Goal: Find specific page/section: Find specific page/section

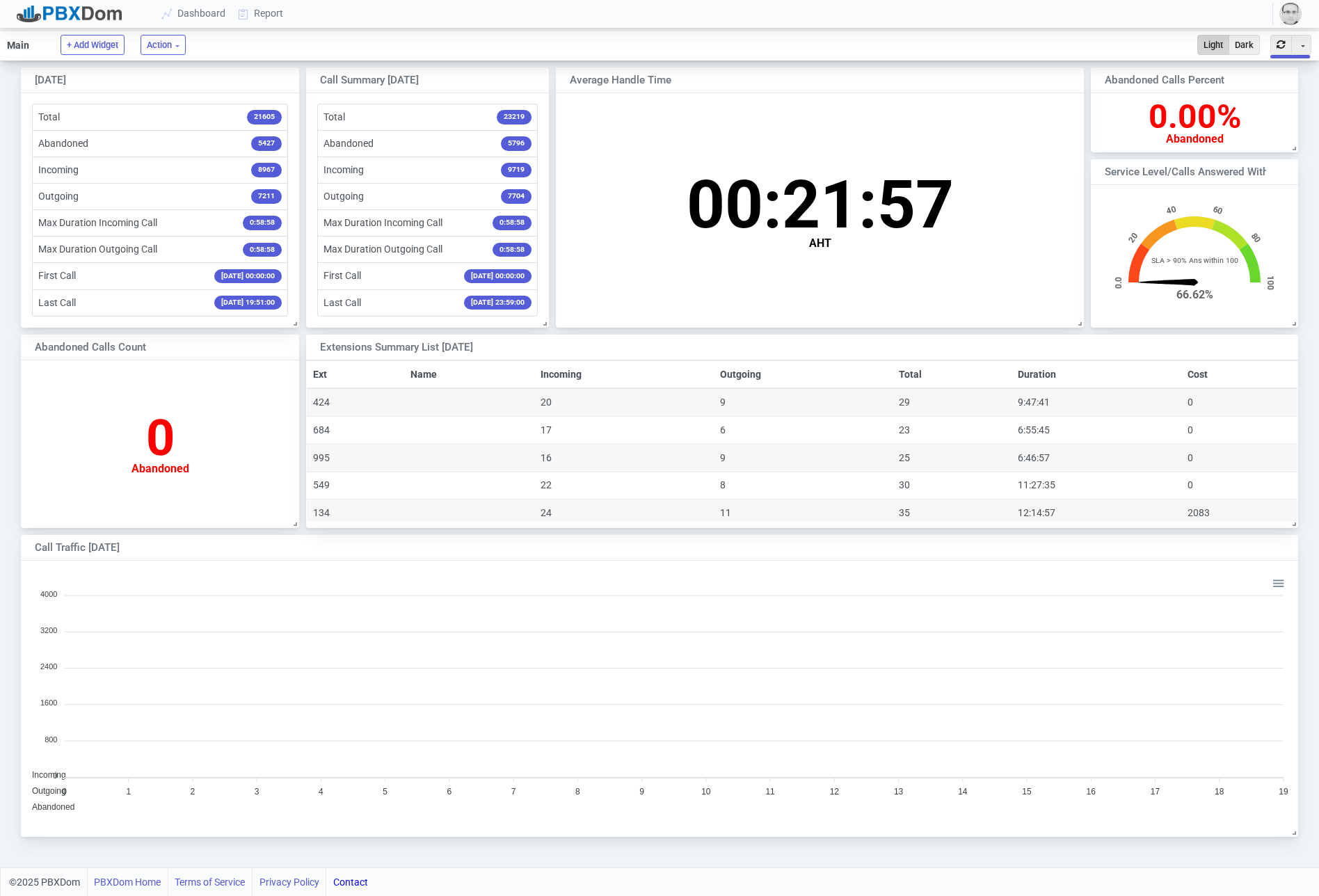
scroll to position [137, 206]
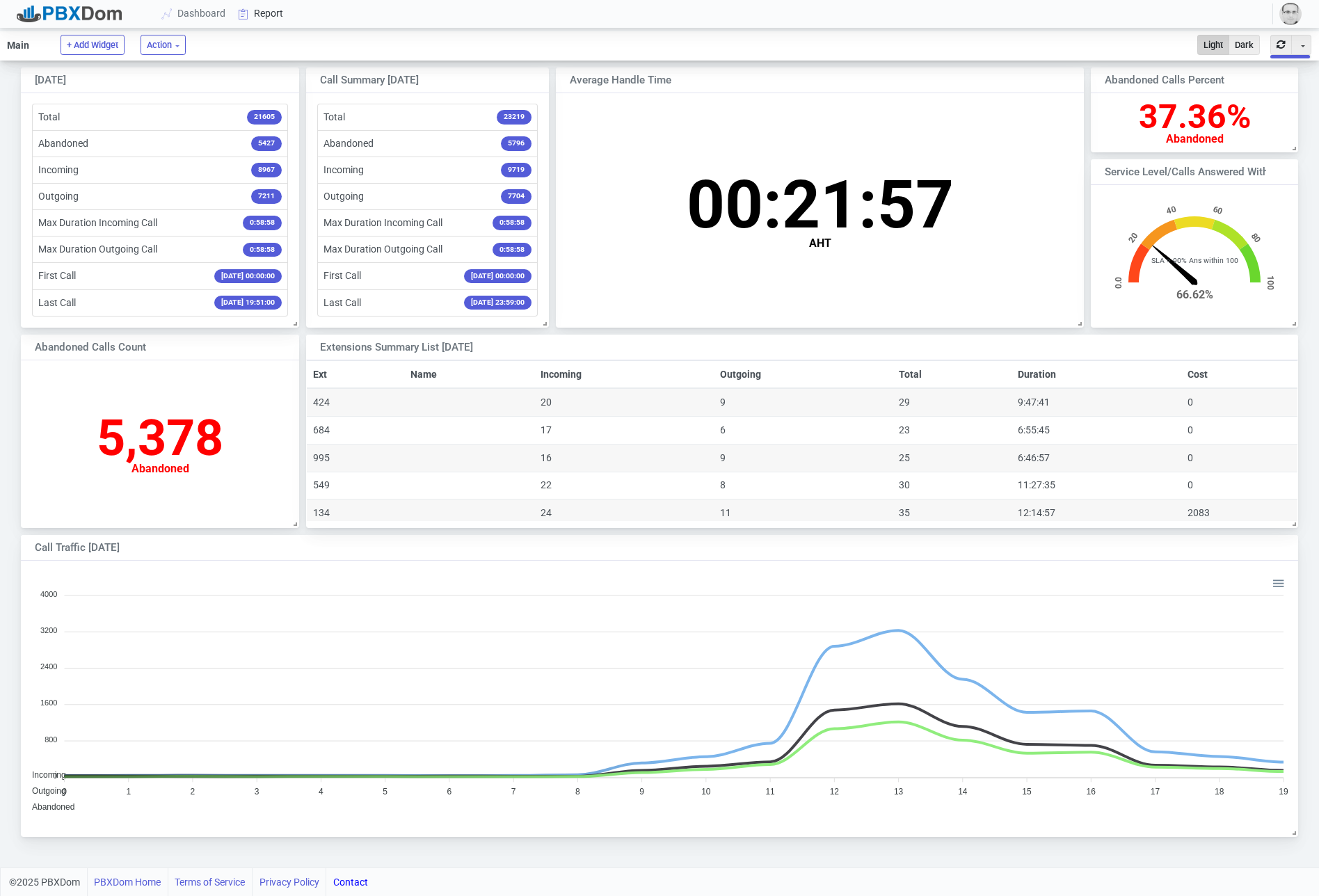
click at [262, 11] on link "Report" at bounding box center [261, 13] width 58 height 26
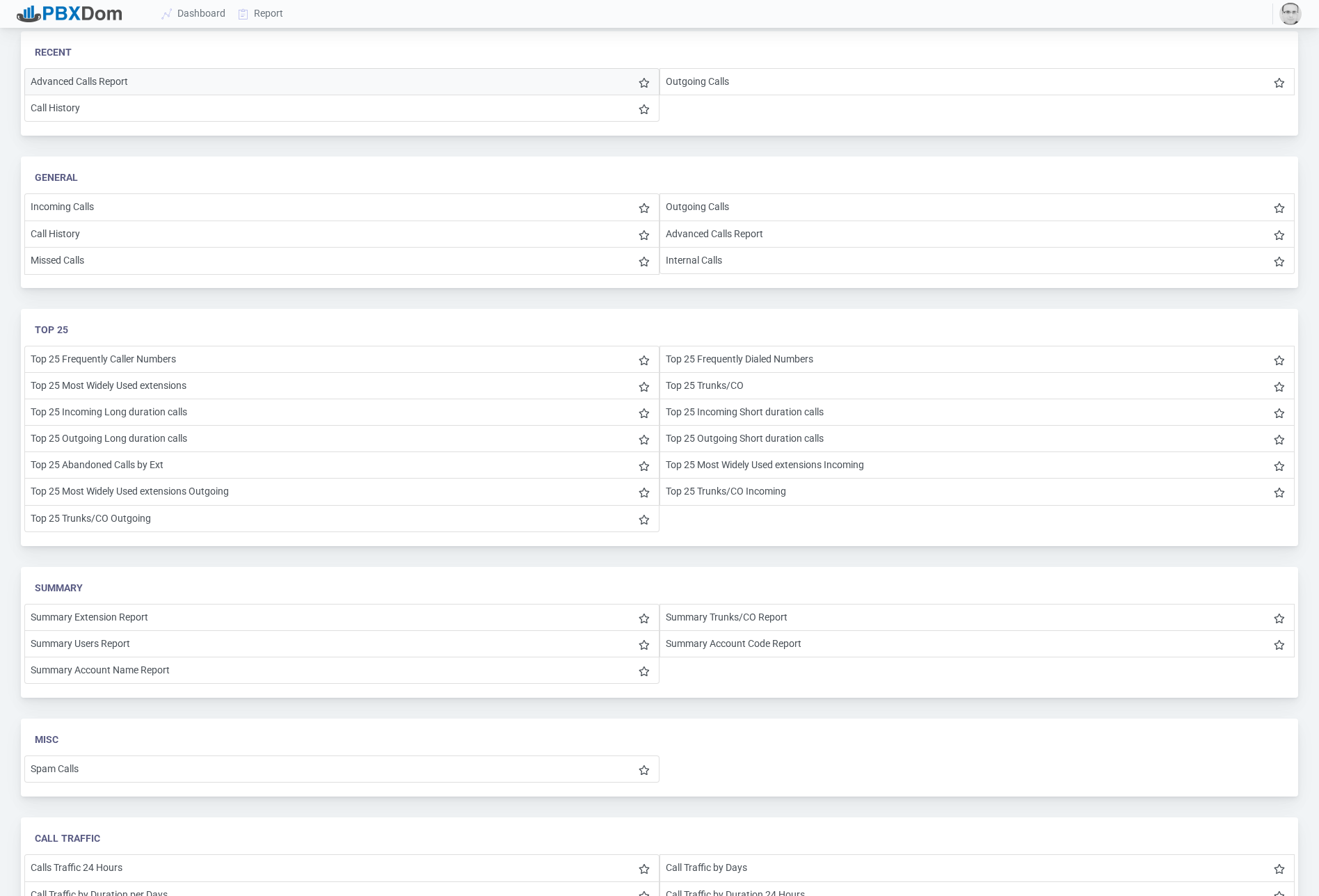
click at [93, 92] on li "Advanced Calls Report" at bounding box center [342, 82] width 635 height 27
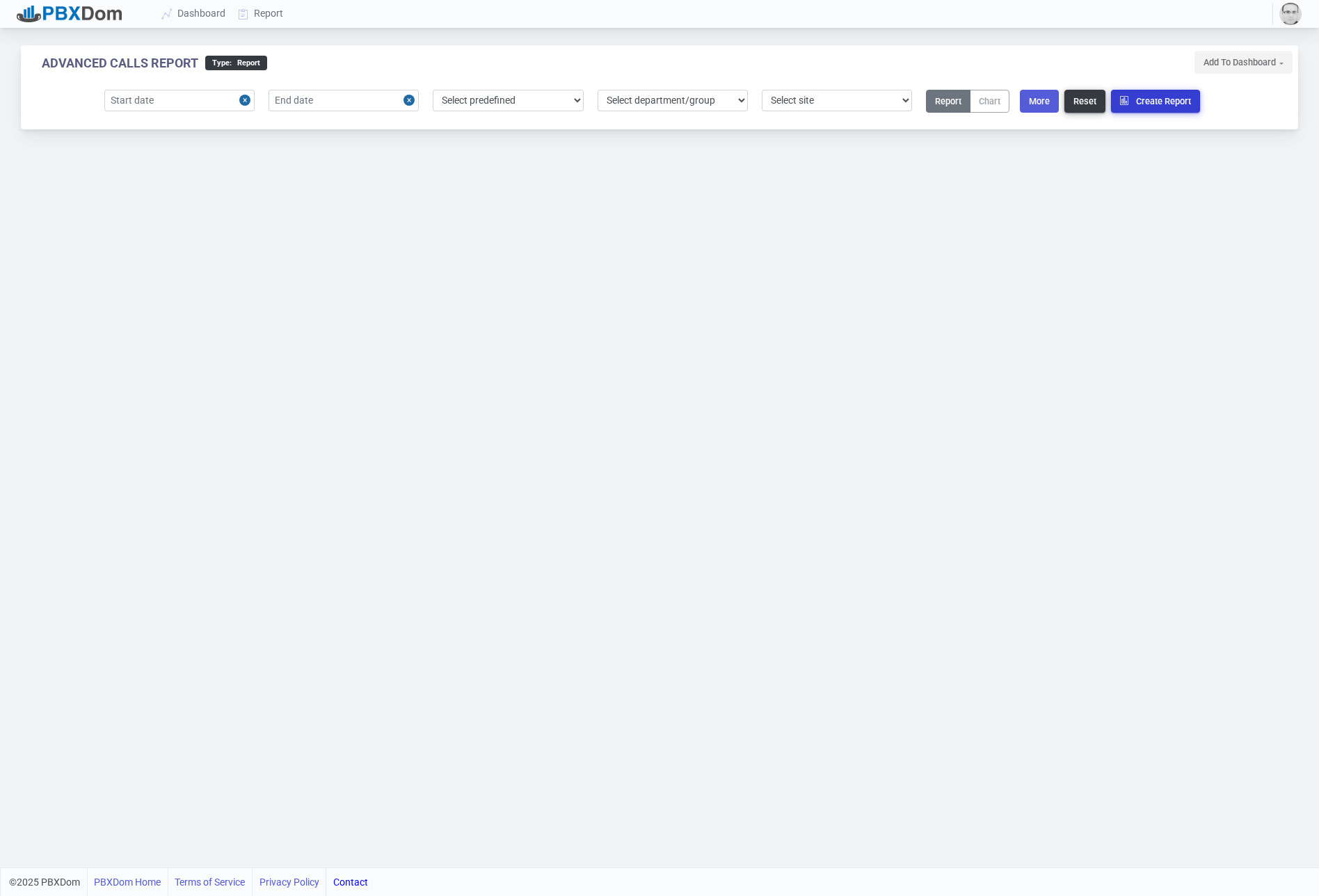
click at [1176, 90] on button "Create Report" at bounding box center [1156, 101] width 89 height 23
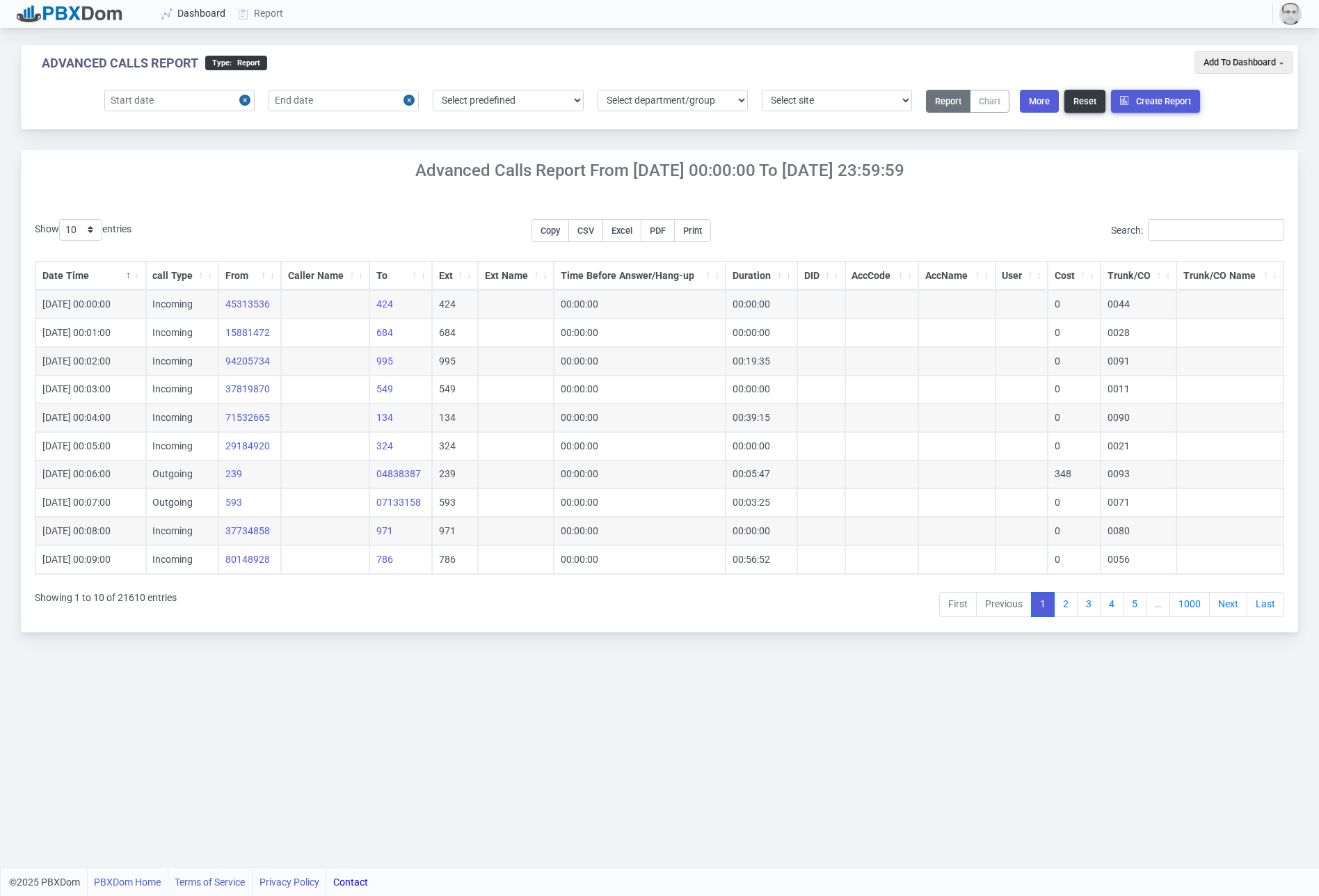
click at [199, 19] on link "Dashboard" at bounding box center [195, 13] width 77 height 26
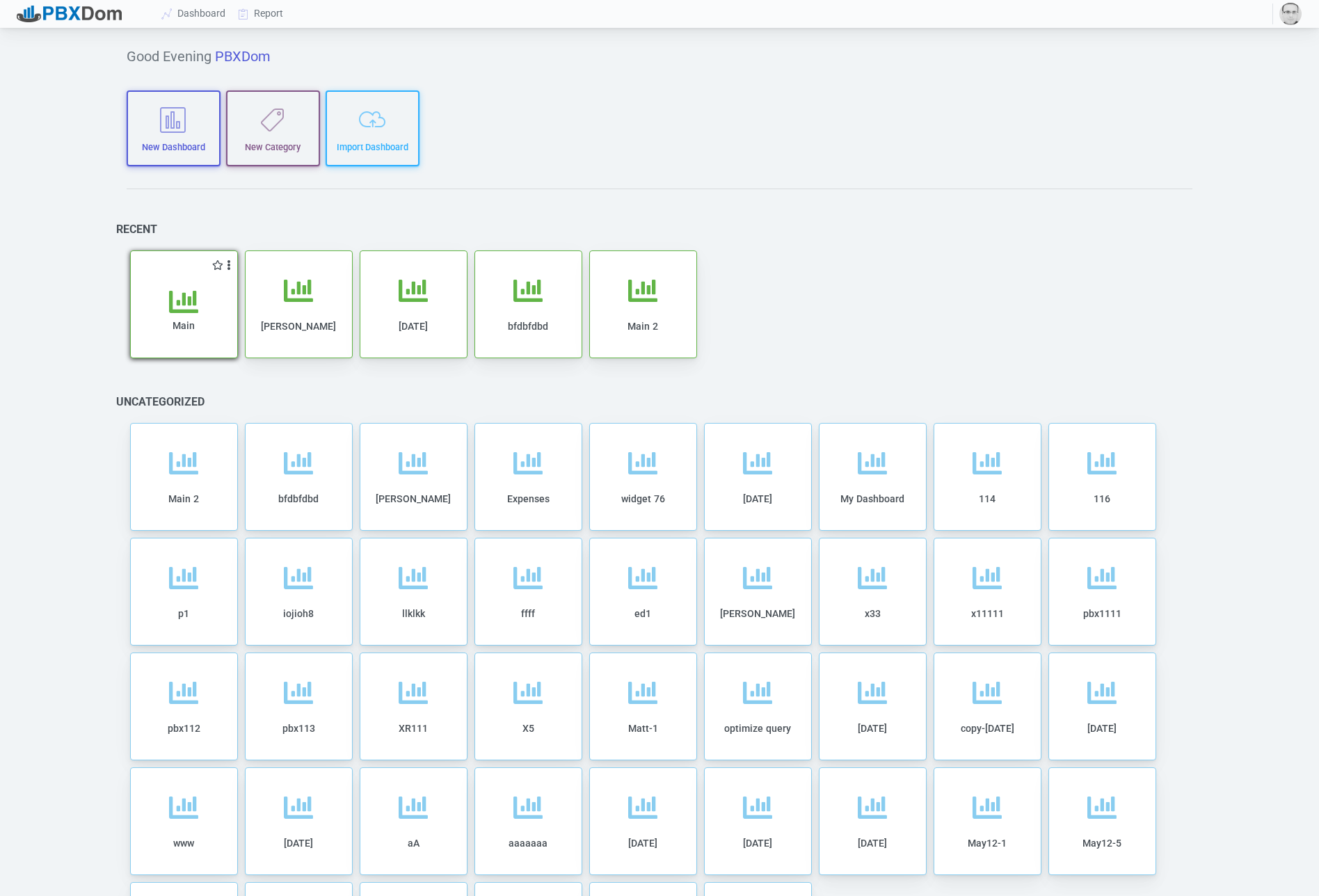
click at [206, 283] on div "Main" at bounding box center [184, 315] width 107 height 85
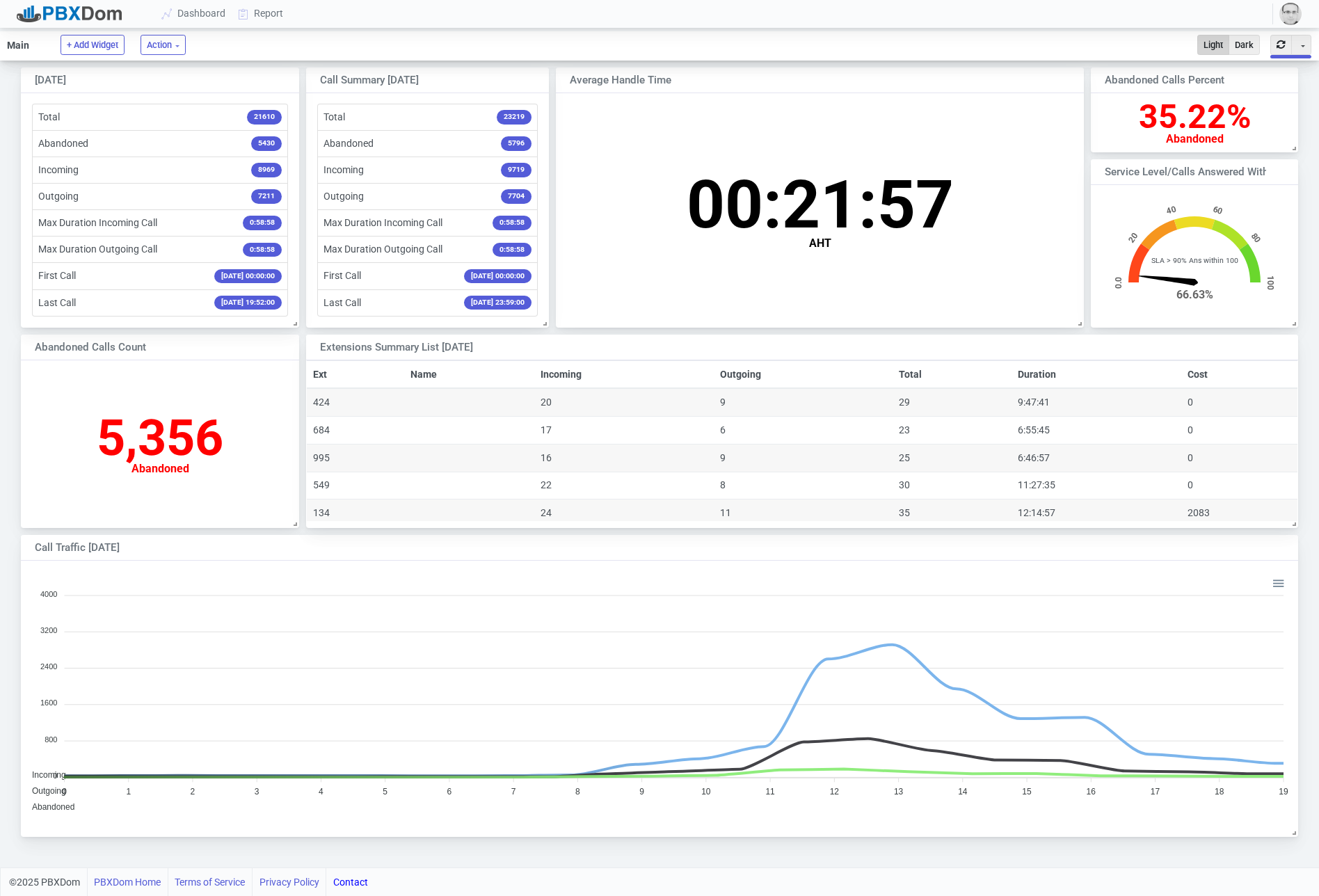
scroll to position [137, 206]
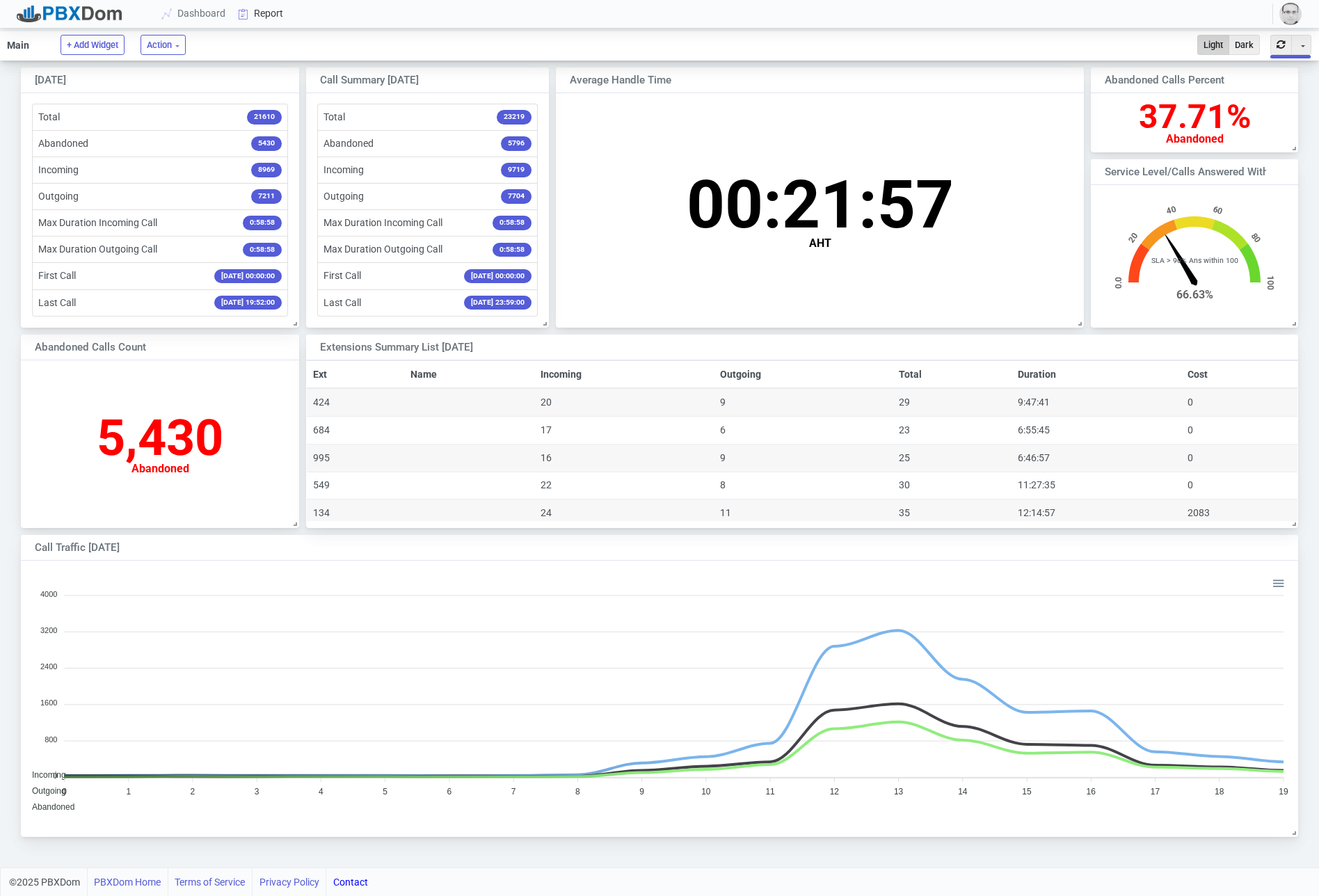
click at [260, 12] on link "Report" at bounding box center [261, 13] width 58 height 26
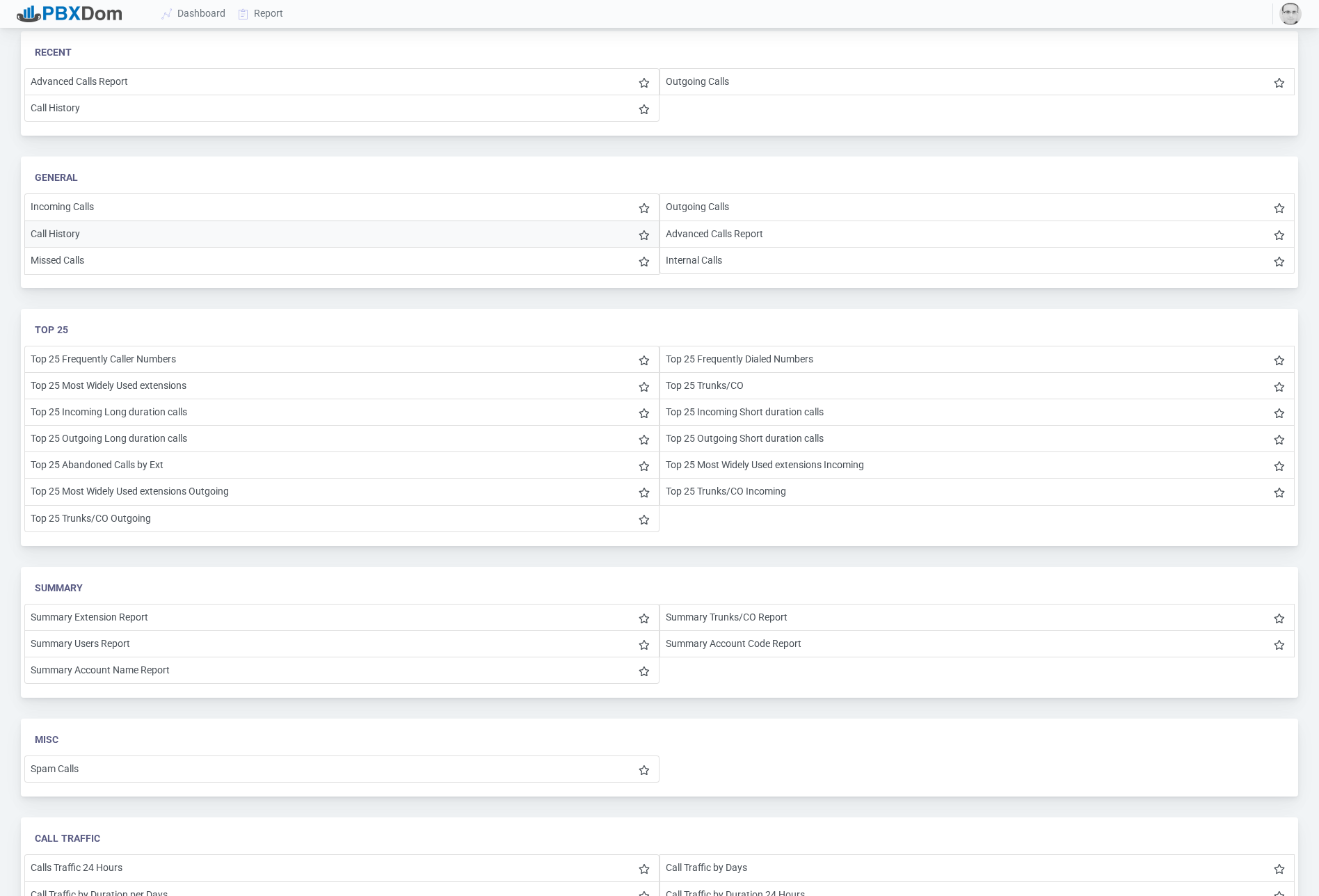
click at [438, 228] on li "Call History" at bounding box center [342, 234] width 635 height 27
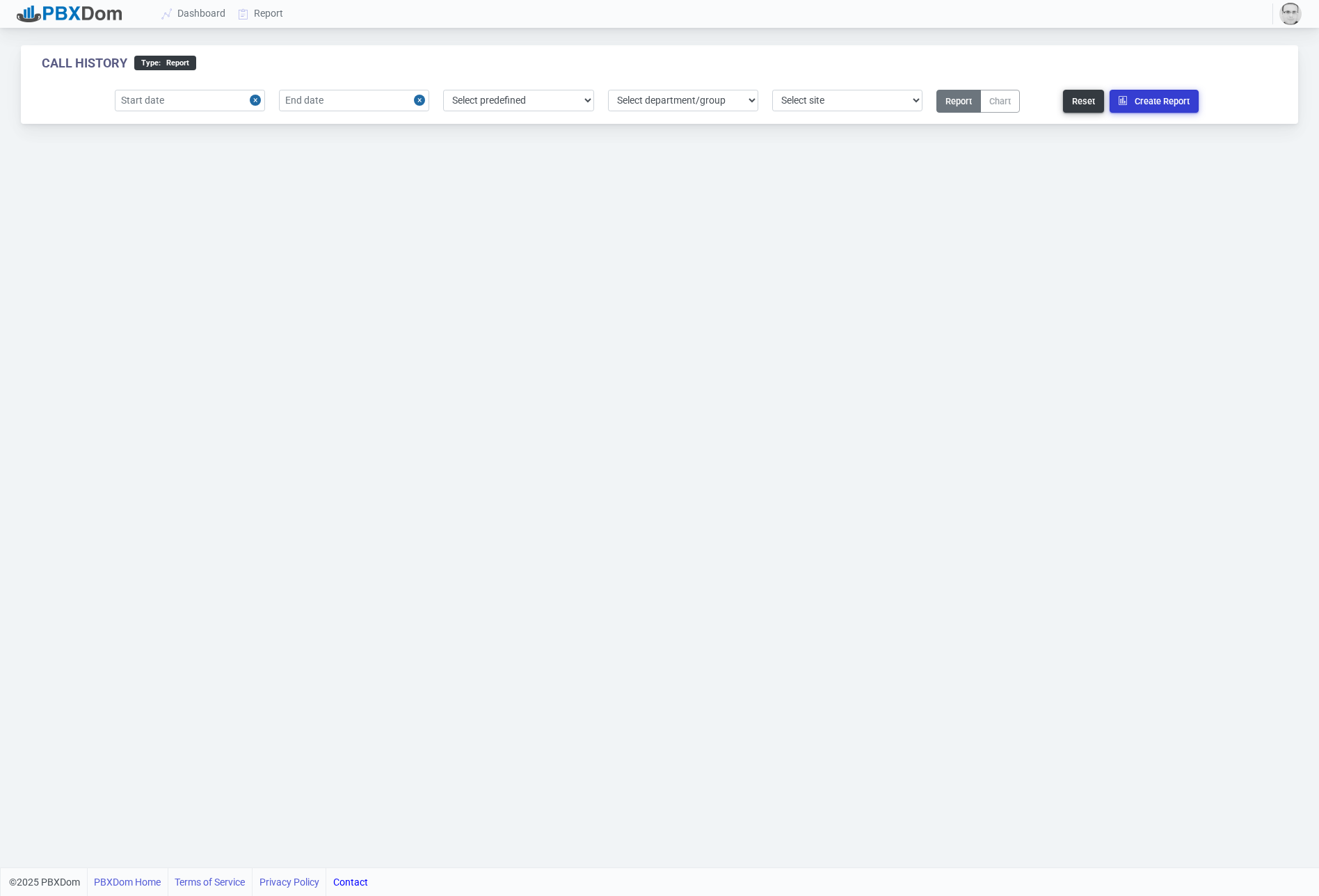
click at [1141, 97] on button "Create Report" at bounding box center [1154, 101] width 89 height 23
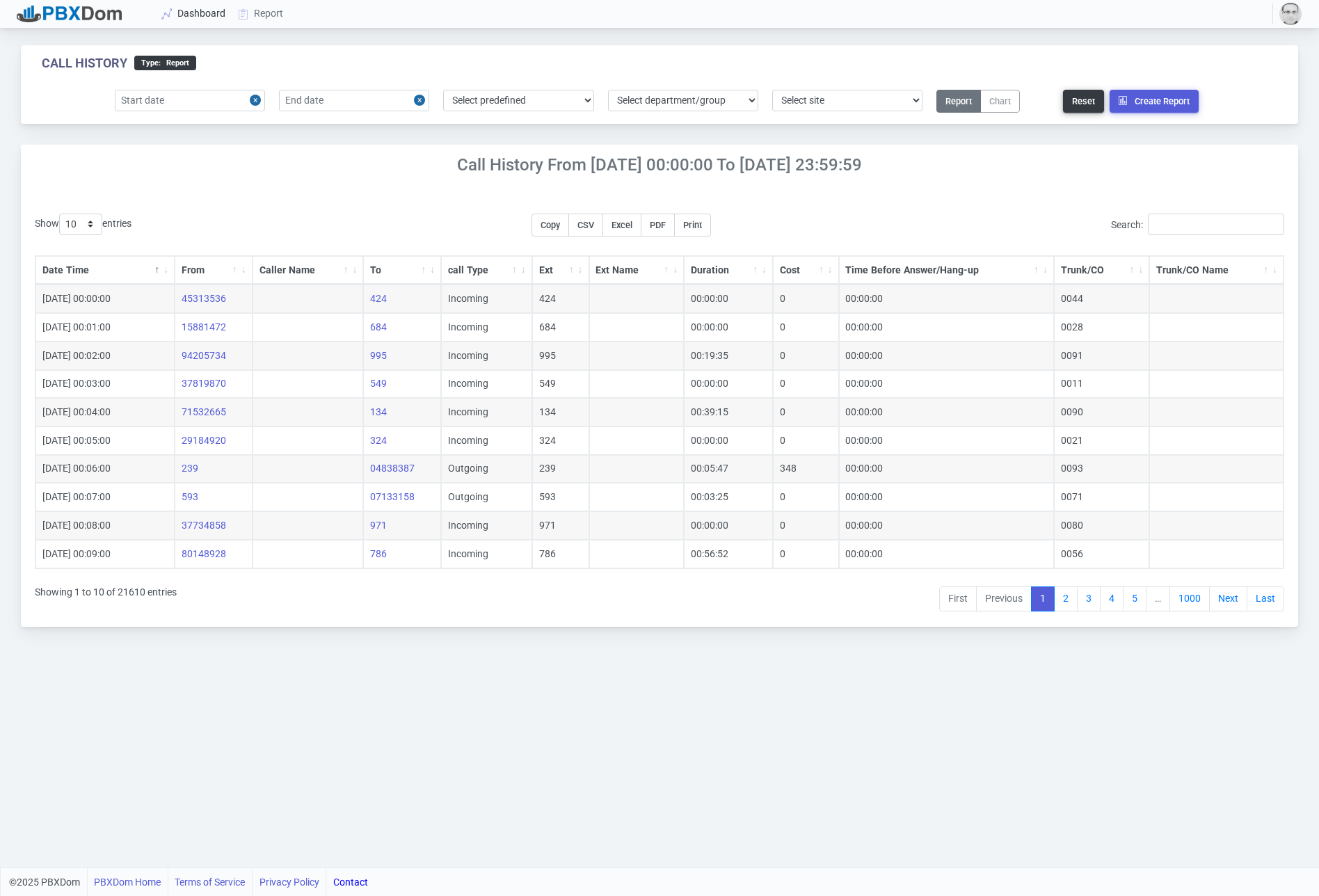
click at [194, 11] on link "Dashboard" at bounding box center [195, 13] width 77 height 26
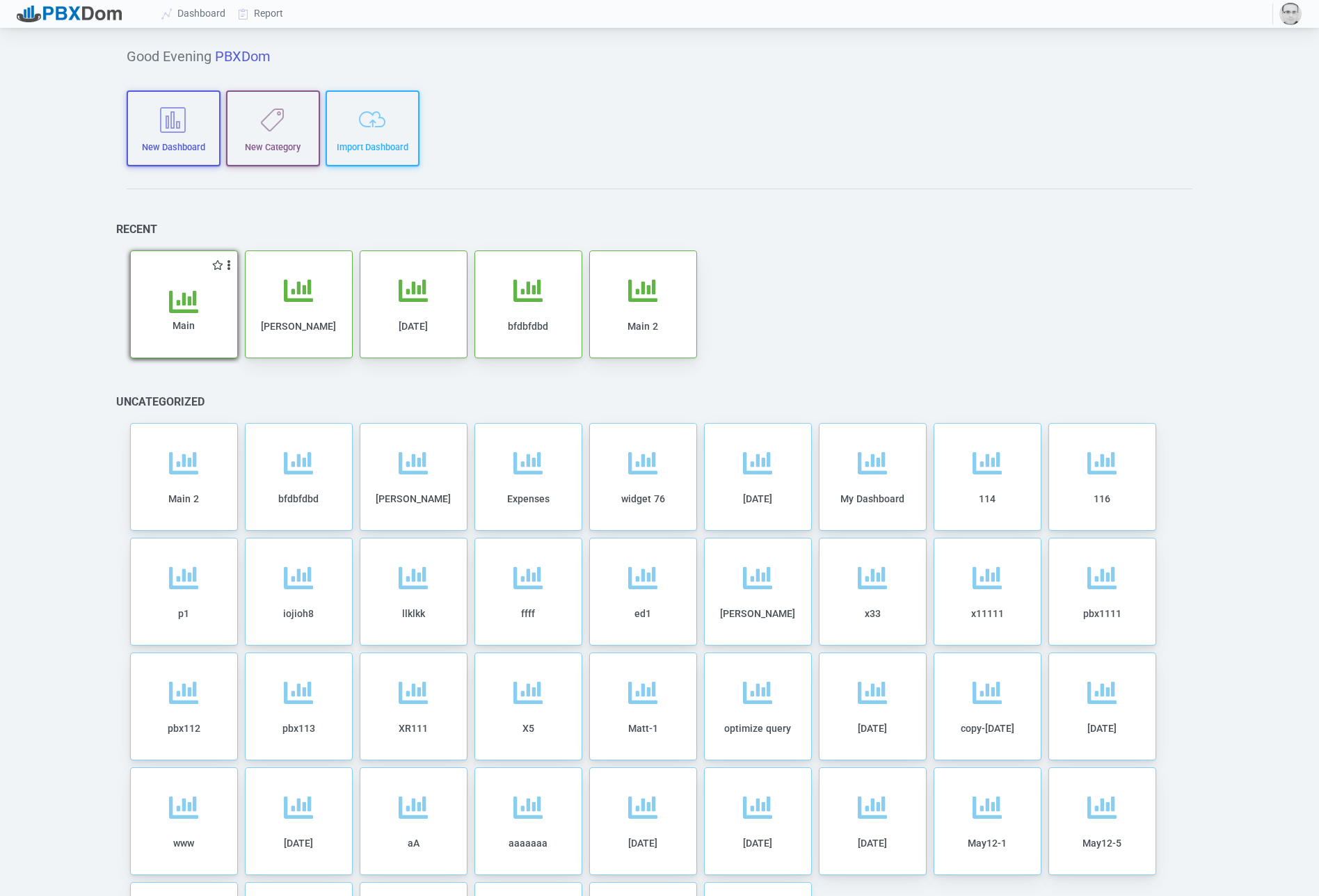
click at [181, 289] on icon at bounding box center [183, 302] width 29 height 29
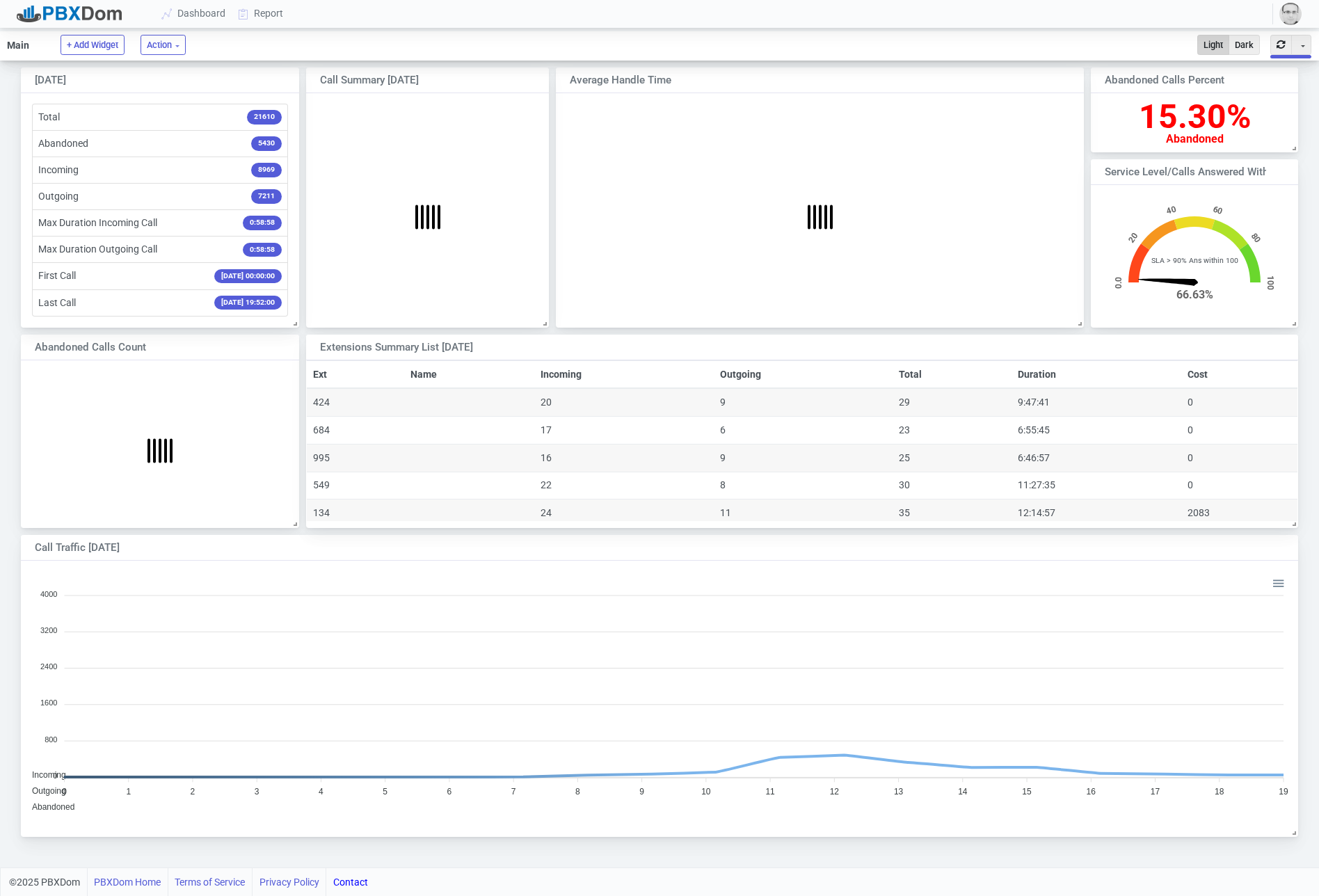
scroll to position [270, 1276]
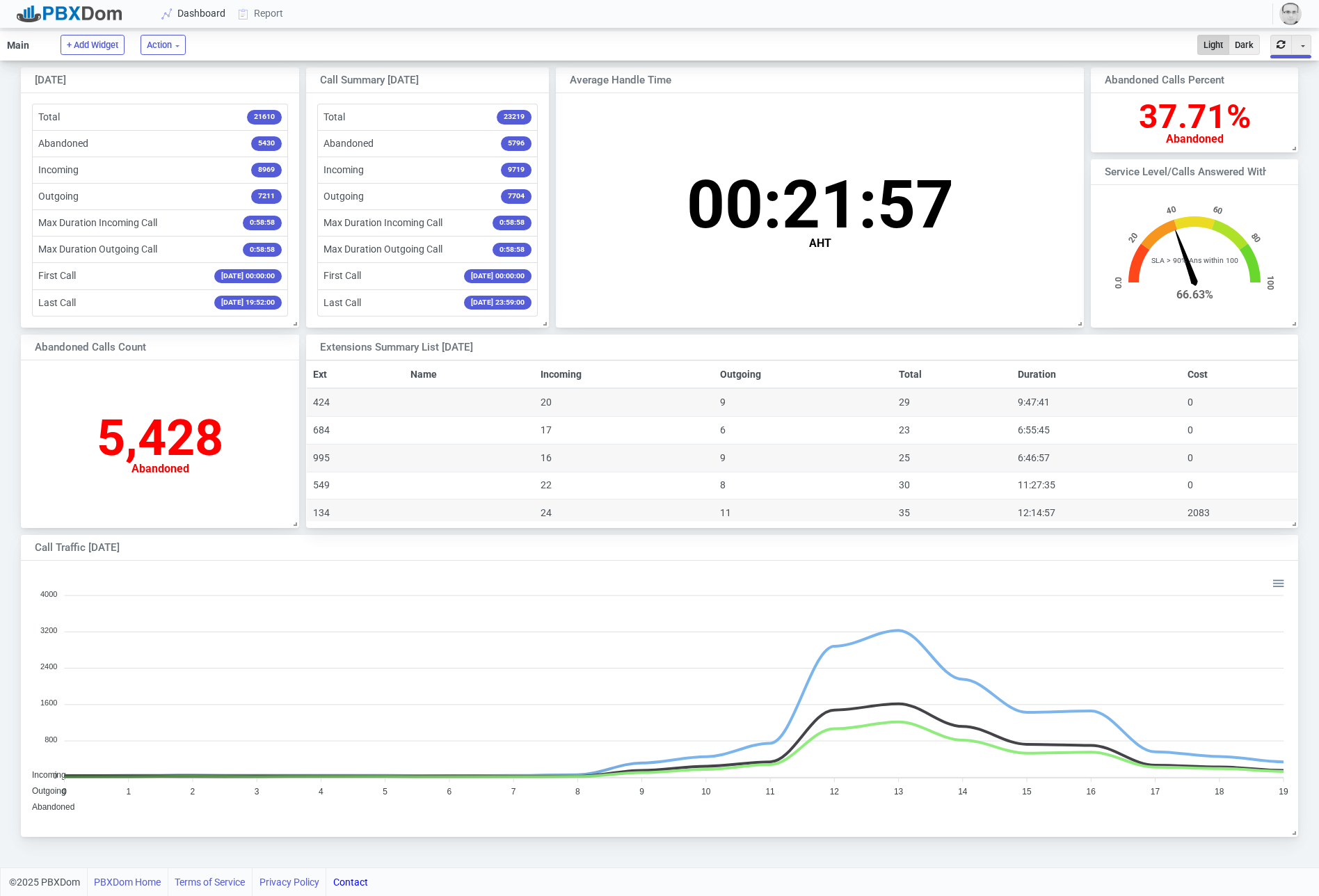
click at [179, 1] on link "Dashboard" at bounding box center [195, 13] width 77 height 26
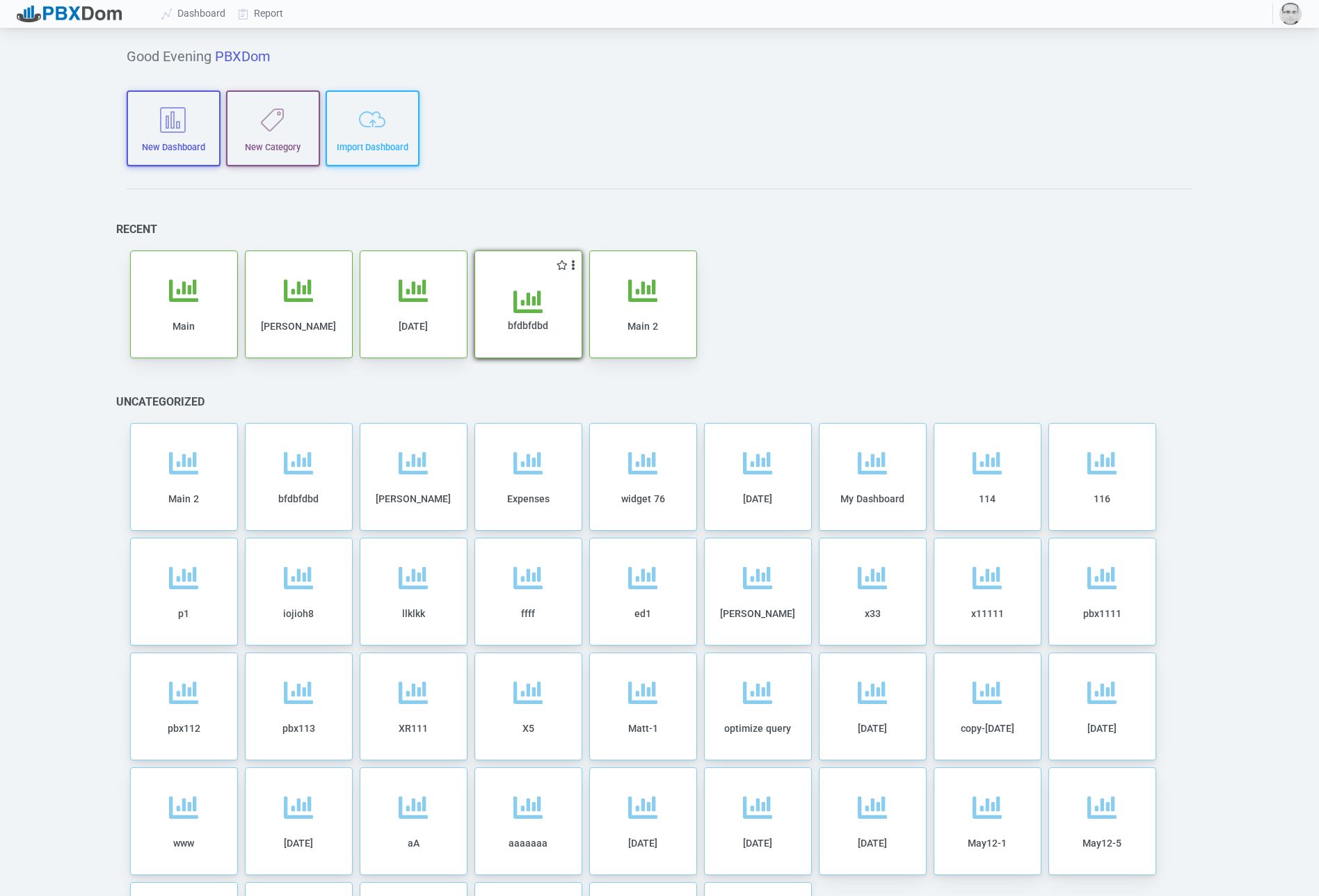
click at [545, 305] on div "bfdbfdbd" at bounding box center [528, 323] width 79 height 71
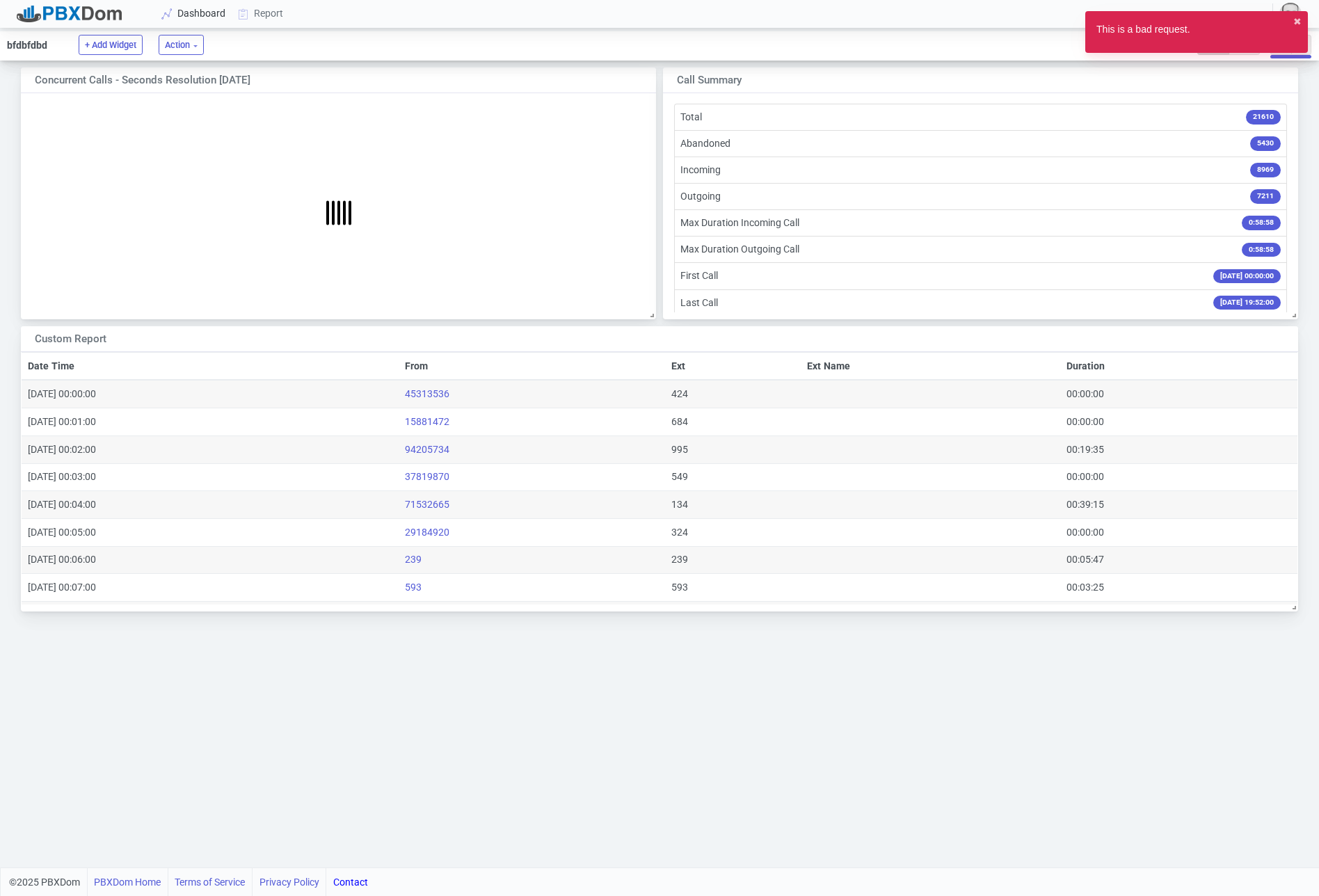
click at [195, 6] on link "Dashboard" at bounding box center [195, 13] width 77 height 26
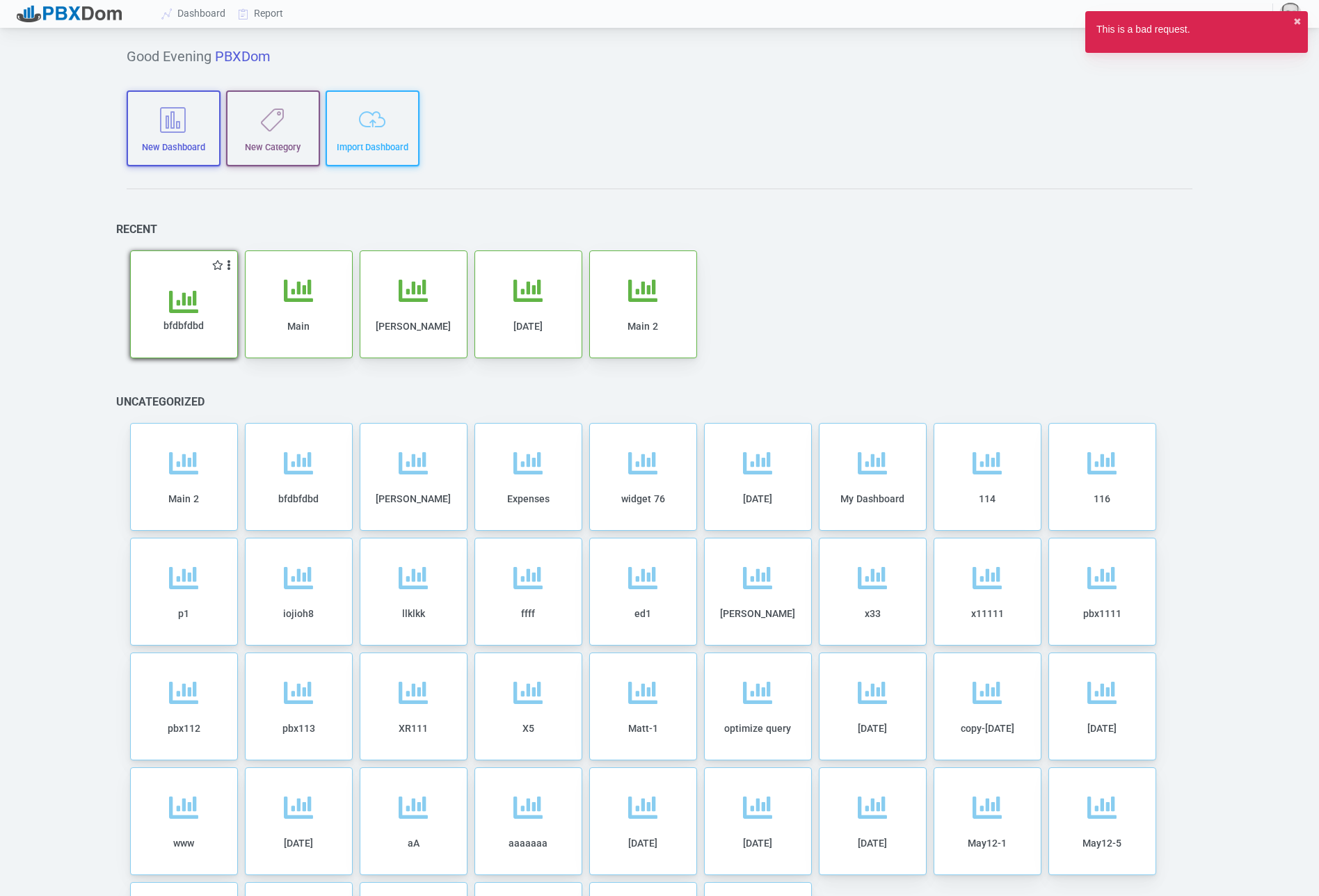
click at [193, 273] on div "bfdbfdbd" at bounding box center [184, 315] width 107 height 85
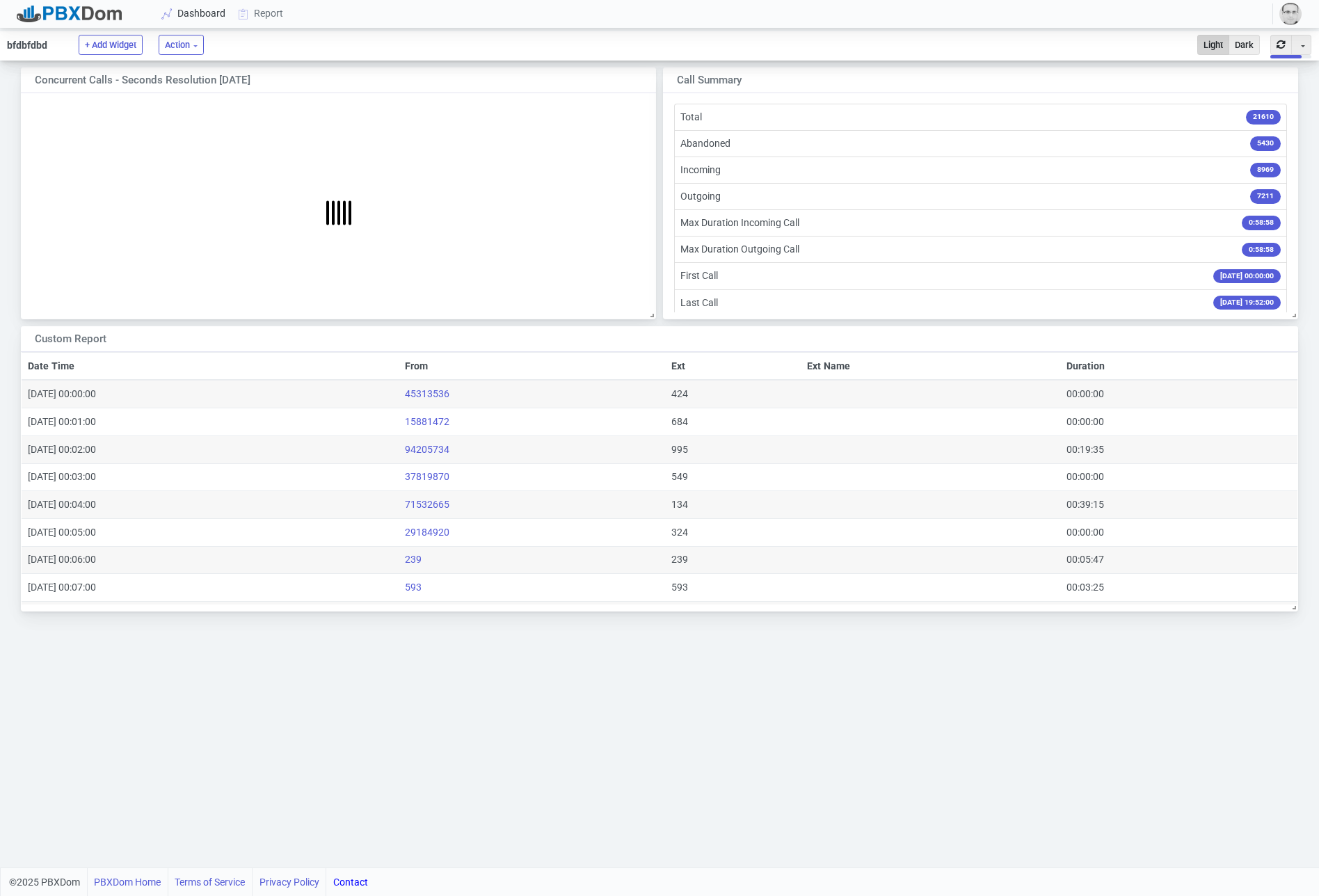
click at [202, 6] on link "Dashboard" at bounding box center [195, 13] width 77 height 26
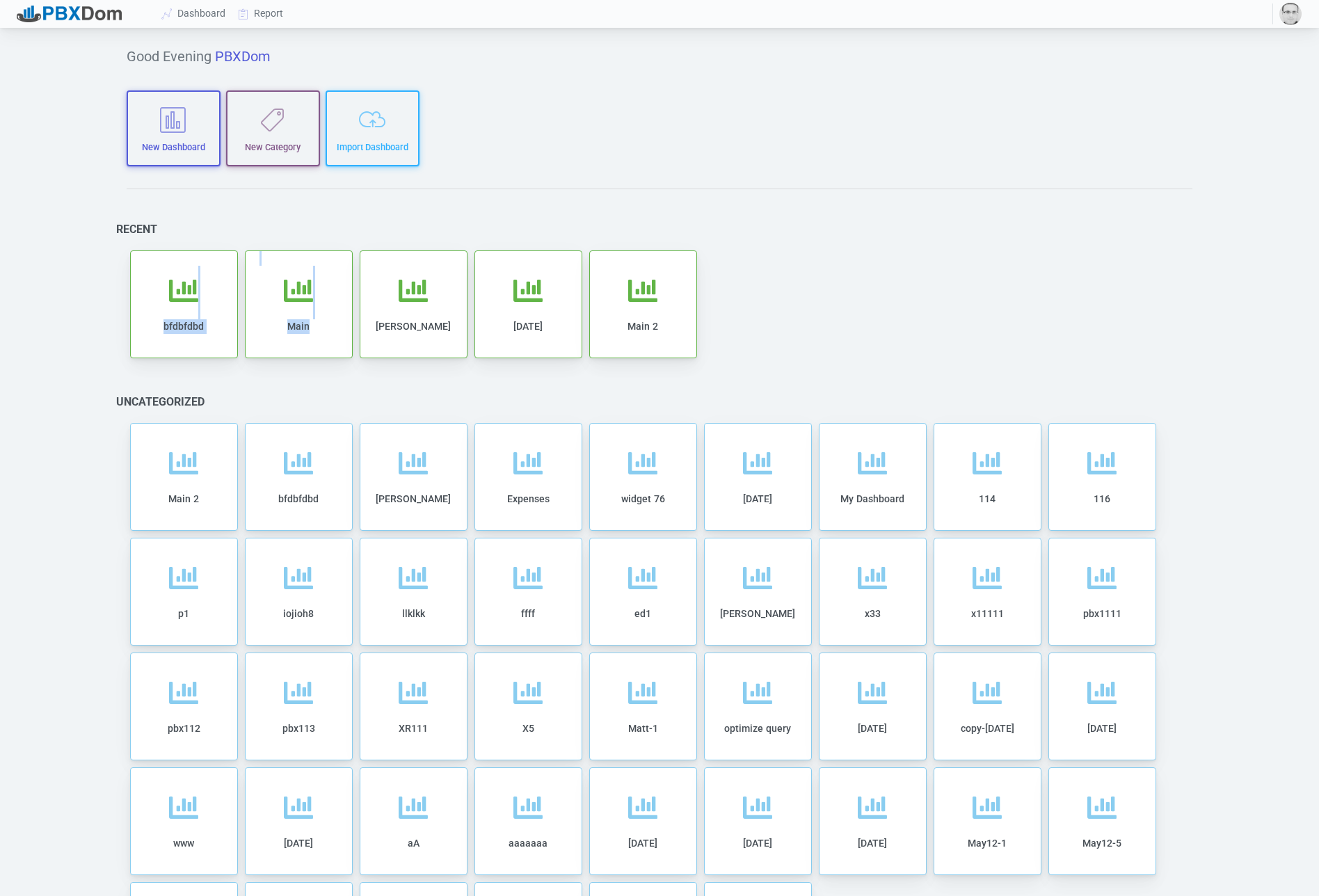
drag, startPoint x: 158, startPoint y: 301, endPoint x: 314, endPoint y: 376, distance: 173.1
click at [306, 369] on div "Good Evening PBXDom New Dashboard New Category Import Dashboard Recent Add to c…" at bounding box center [660, 529] width 1108 height 996
click at [316, 376] on div "Good Evening PBXDom New Dashboard New Category Import Dashboard Recent Add to c…" at bounding box center [660, 529] width 1108 height 996
click at [302, 317] on icon at bounding box center [298, 302] width 29 height 29
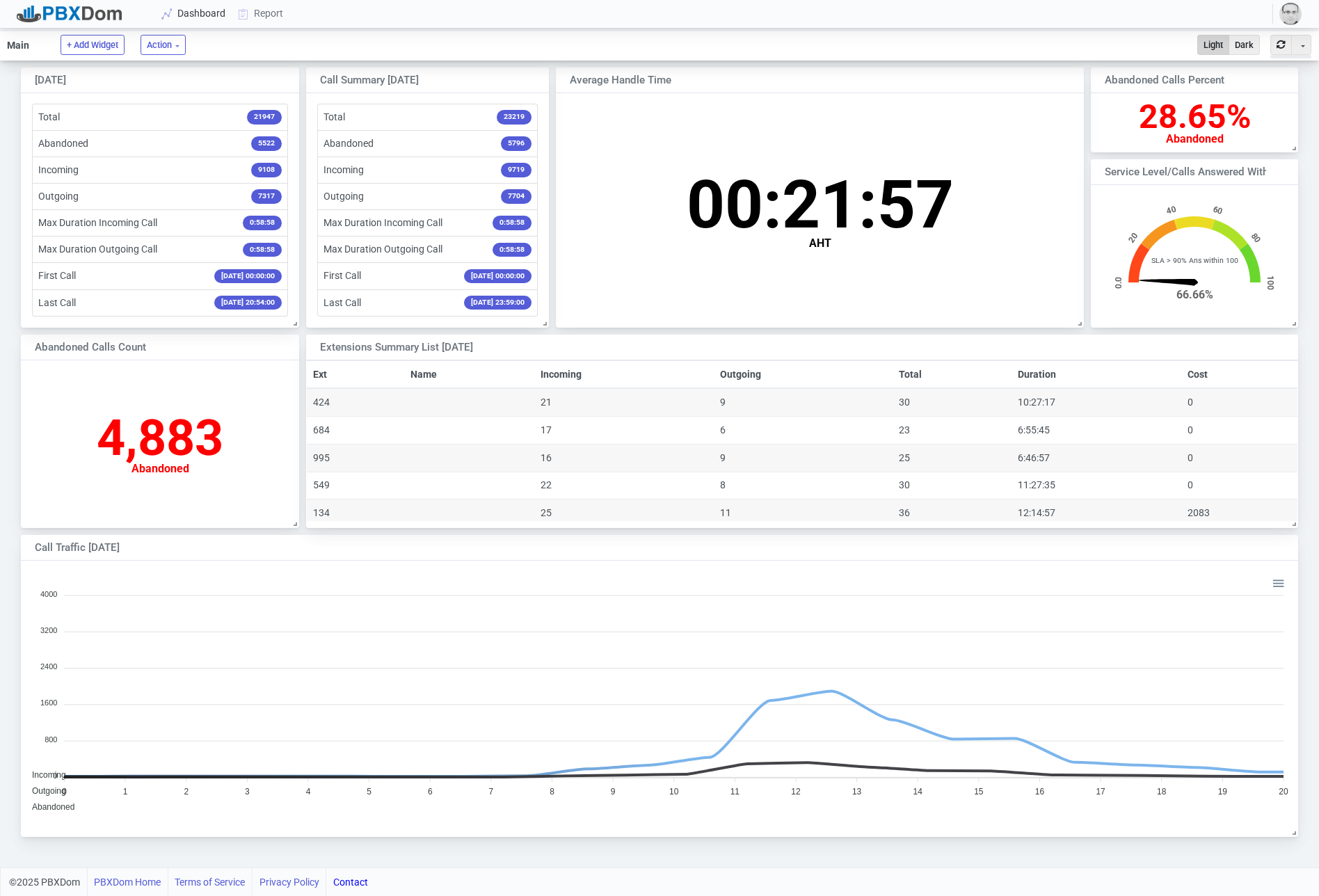
scroll to position [137, 206]
